Goal: Task Accomplishment & Management: Manage account settings

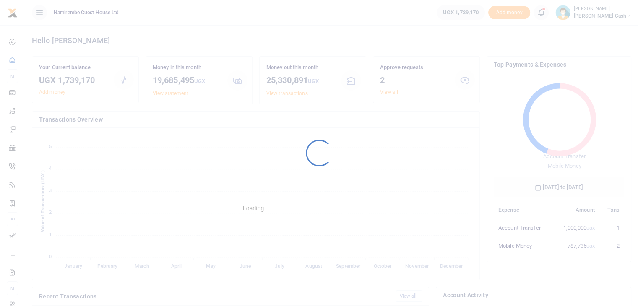
scroll to position [111, 124]
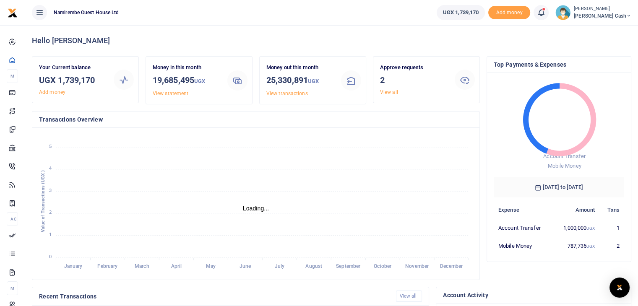
click at [389, 93] on link "View all" at bounding box center [389, 92] width 18 height 6
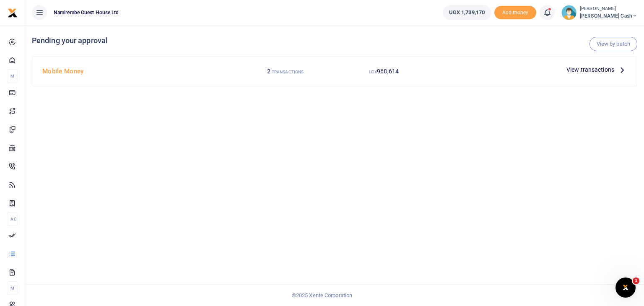
click at [597, 72] on span "View transactions" at bounding box center [591, 69] width 48 height 9
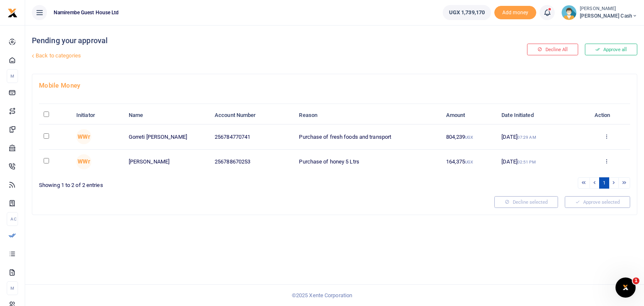
click at [45, 115] on input "\a \a : activate to sort column descending" at bounding box center [46, 114] width 5 height 5
checkbox input "true"
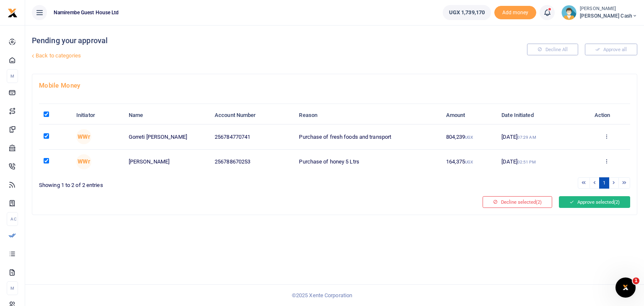
click at [575, 201] on button "Approve selected (2)" at bounding box center [594, 202] width 71 height 12
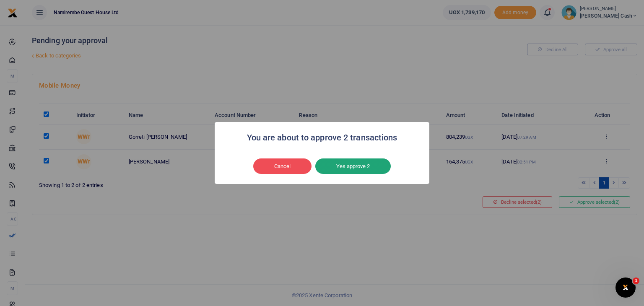
click at [351, 168] on button "Yes approve 2" at bounding box center [352, 167] width 75 height 16
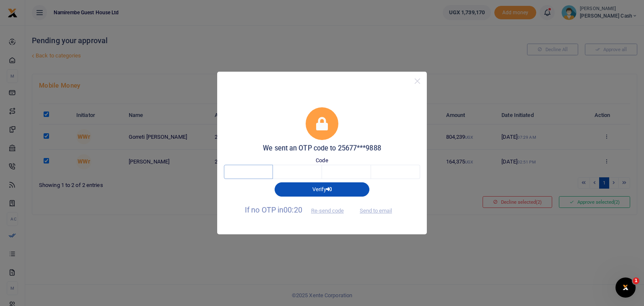
click at [247, 172] on input "text" at bounding box center [248, 172] width 49 height 14
type input "7"
type input "6"
type input "4"
type input "6"
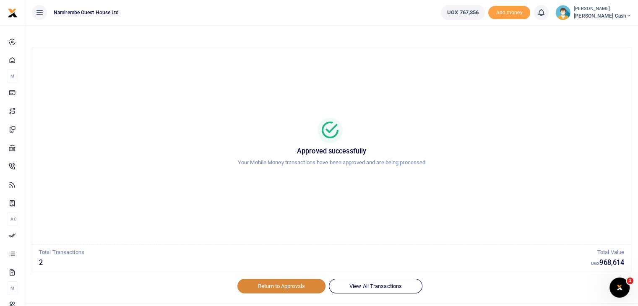
click at [253, 289] on link "Return to Approvals" at bounding box center [281, 286] width 88 height 14
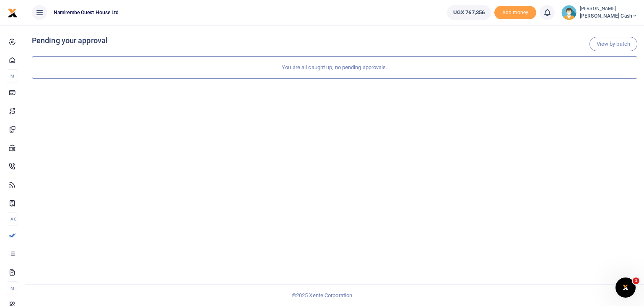
click at [40, 12] on icon at bounding box center [39, 12] width 8 height 9
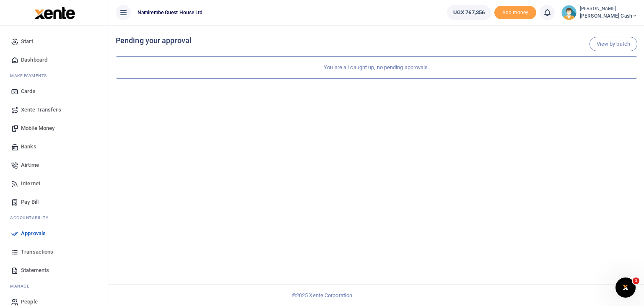
click at [36, 58] on span "Dashboard" at bounding box center [34, 60] width 26 height 8
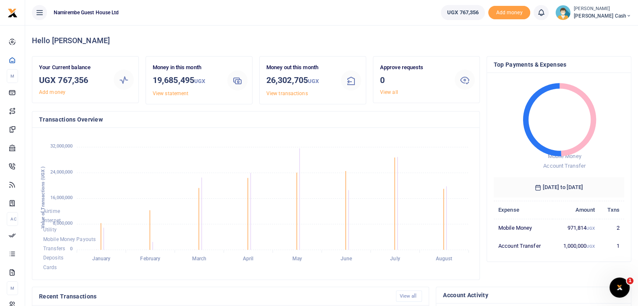
click at [41, 12] on icon at bounding box center [39, 12] width 8 height 9
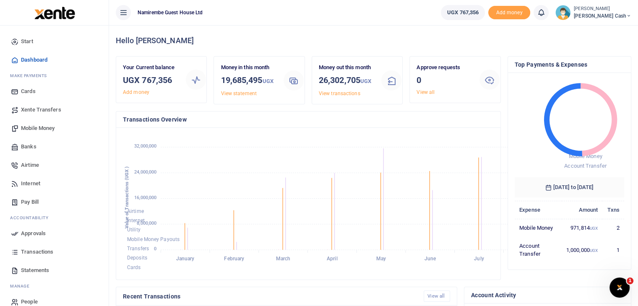
scroll to position [7, 7]
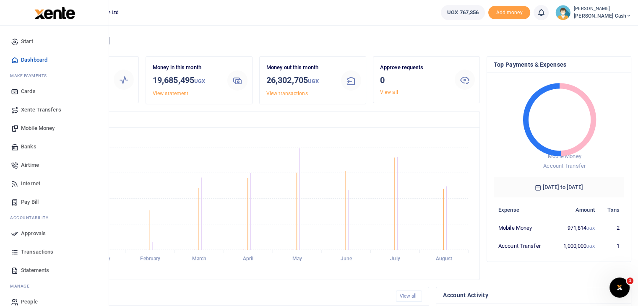
click at [30, 39] on span "Start" at bounding box center [27, 41] width 12 height 8
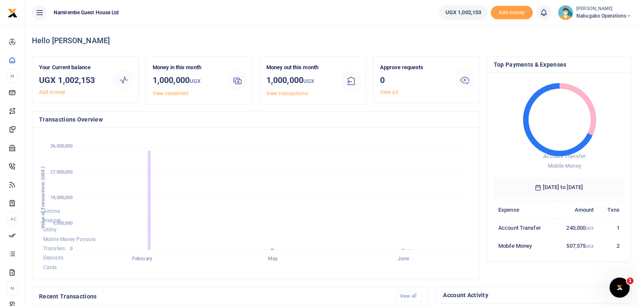
click at [625, 15] on span "Nabugabo operations" at bounding box center [603, 16] width 55 height 8
click at [607, 31] on link "Switch accounts" at bounding box center [599, 31] width 66 height 12
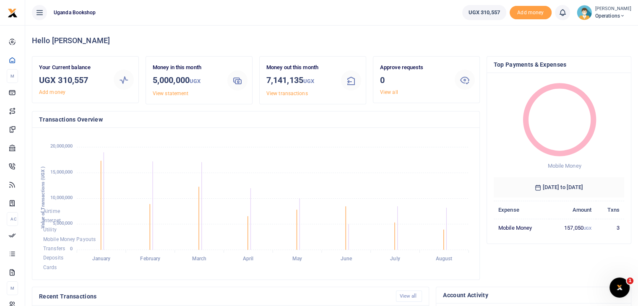
click at [625, 13] on icon at bounding box center [622, 16] width 5 height 6
click at [595, 31] on link "Switch accounts" at bounding box center [597, 31] width 66 height 12
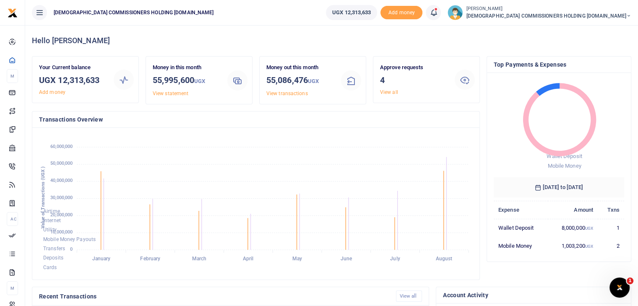
click at [389, 90] on link "View all" at bounding box center [389, 92] width 18 height 6
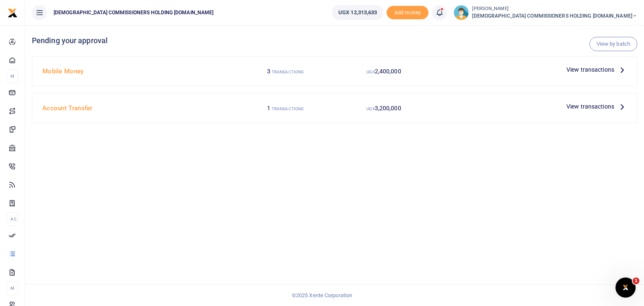
click at [380, 75] on span "3,200,000" at bounding box center [388, 71] width 26 height 7
click at [582, 107] on span "View transactions" at bounding box center [591, 106] width 48 height 9
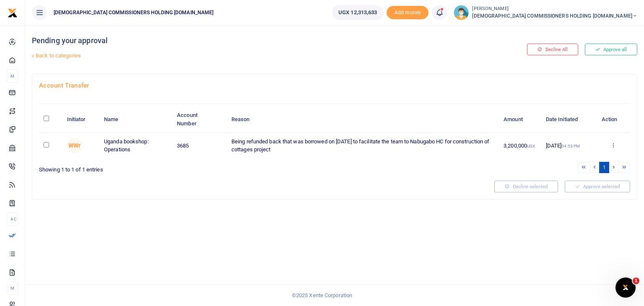
click at [45, 145] on input "checkbox" at bounding box center [46, 144] width 5 height 5
checkbox input "true"
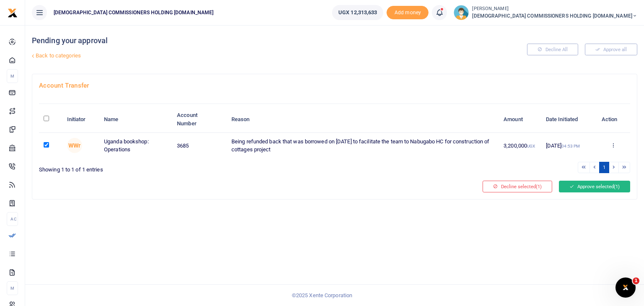
click at [587, 183] on button "Approve selected (1)" at bounding box center [594, 187] width 71 height 12
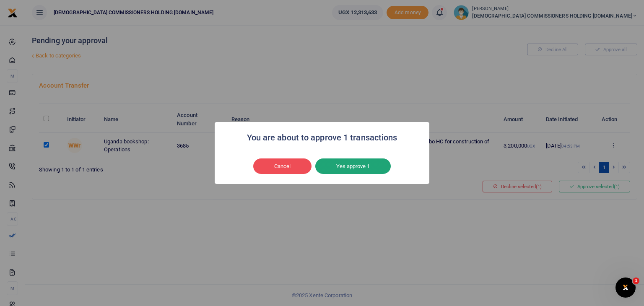
click at [346, 169] on button "Yes approve 1" at bounding box center [352, 167] width 75 height 16
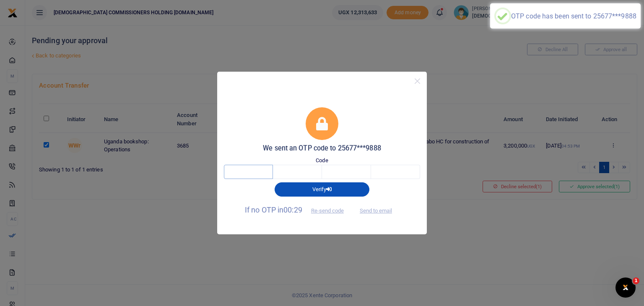
click at [242, 175] on input "text" at bounding box center [248, 172] width 49 height 14
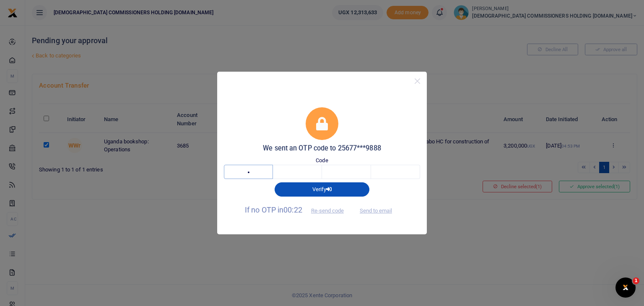
type input "3"
type input "8"
type input "7"
type input "3"
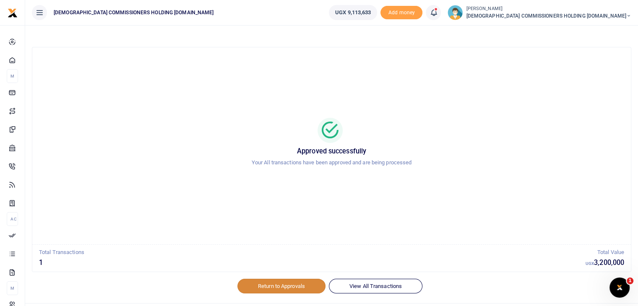
click at [284, 288] on link "Return to Approvals" at bounding box center [281, 286] width 88 height 14
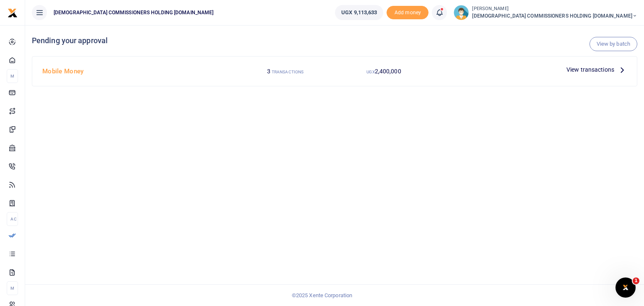
click at [616, 70] on p "View transactions" at bounding box center [597, 69] width 60 height 9
